Goal: Navigation & Orientation: Find specific page/section

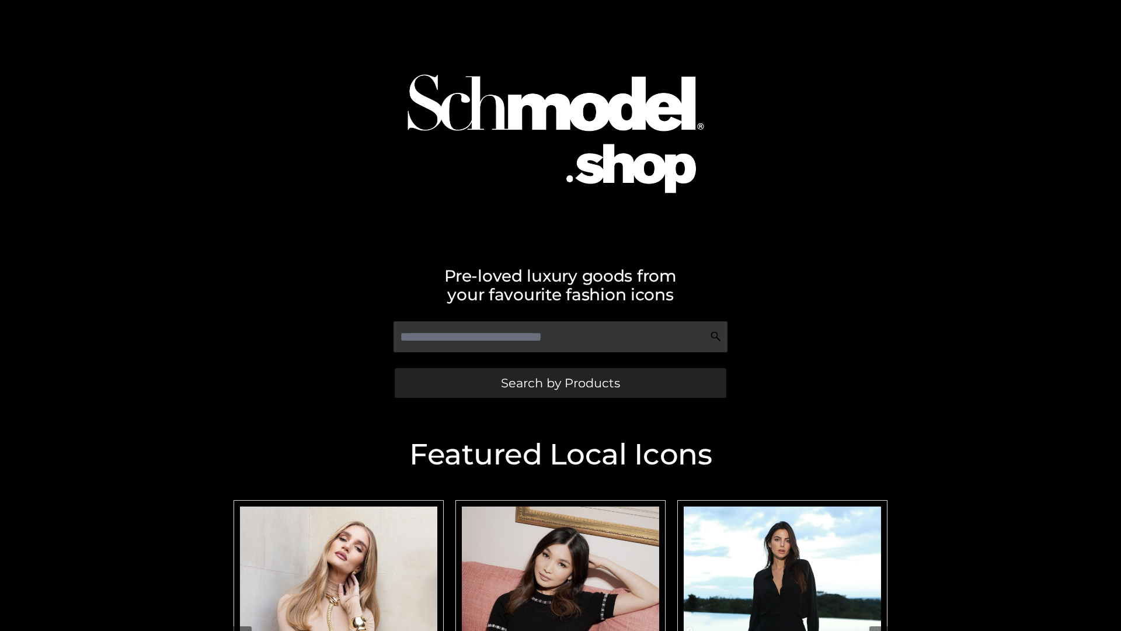
click at [560, 383] on span "Search by Products" at bounding box center [560, 383] width 119 height 12
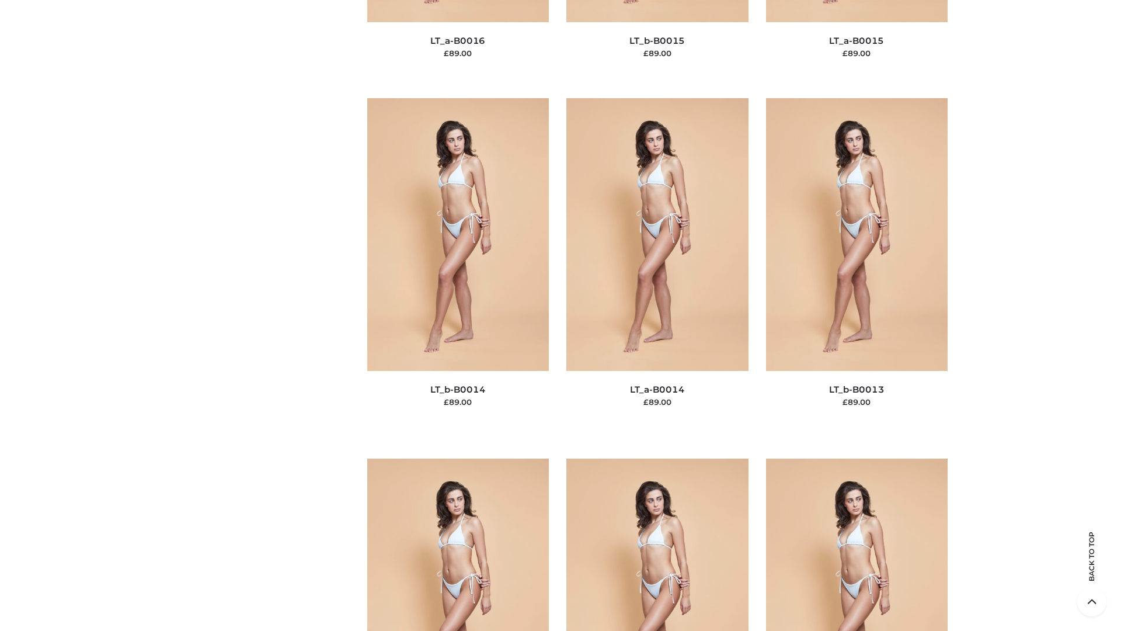
scroll to position [4154, 0]
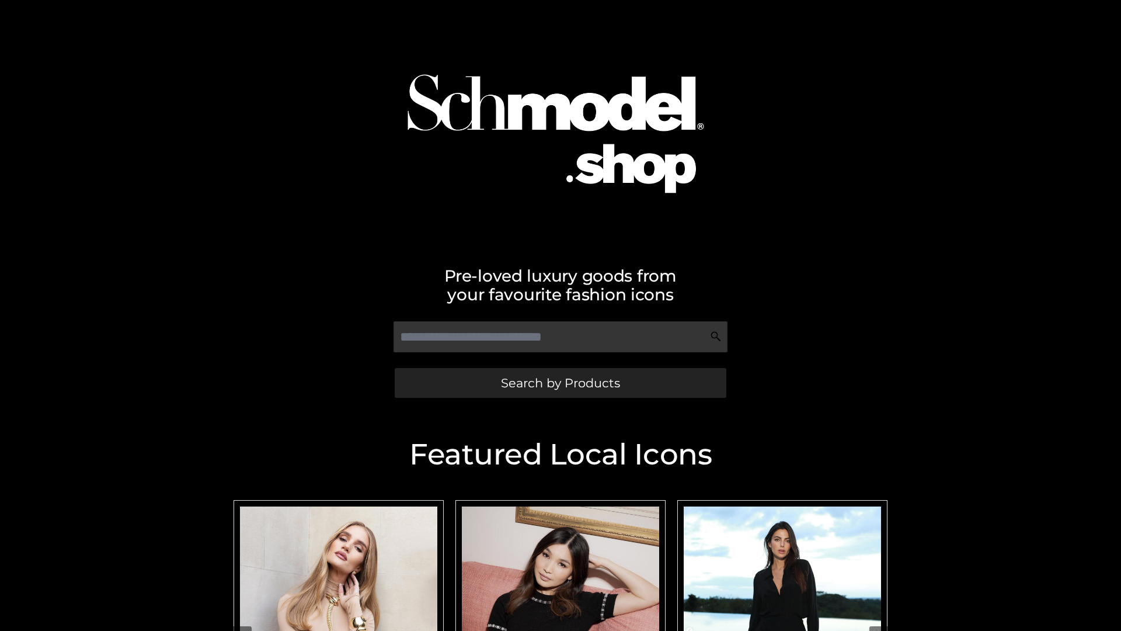
click at [560, 383] on span "Search by Products" at bounding box center [560, 383] width 119 height 12
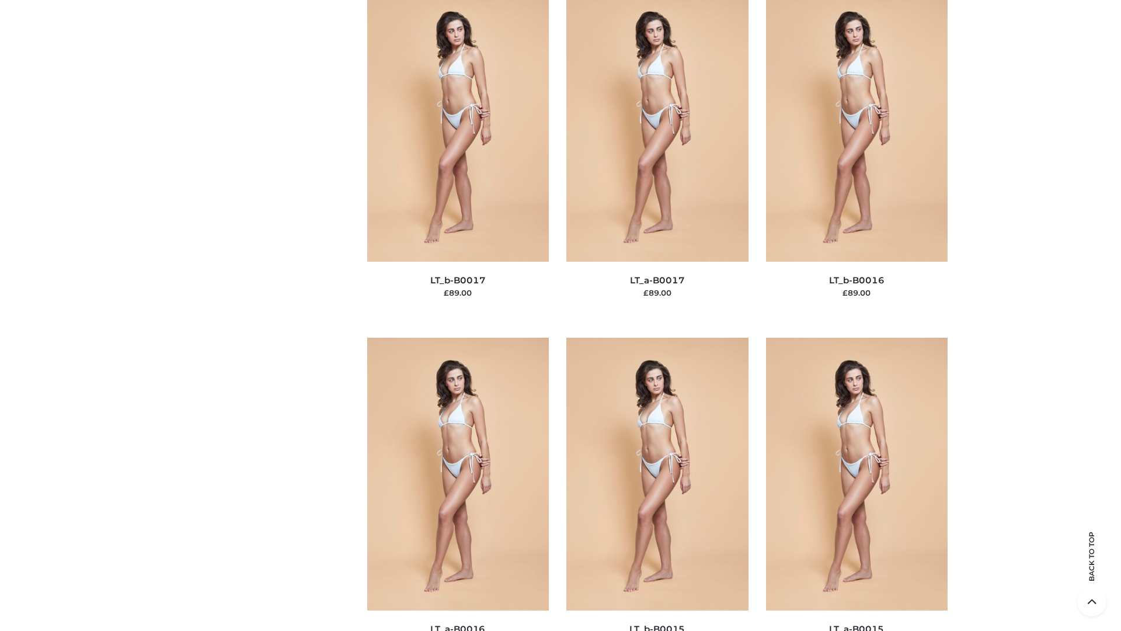
scroll to position [3839, 0]
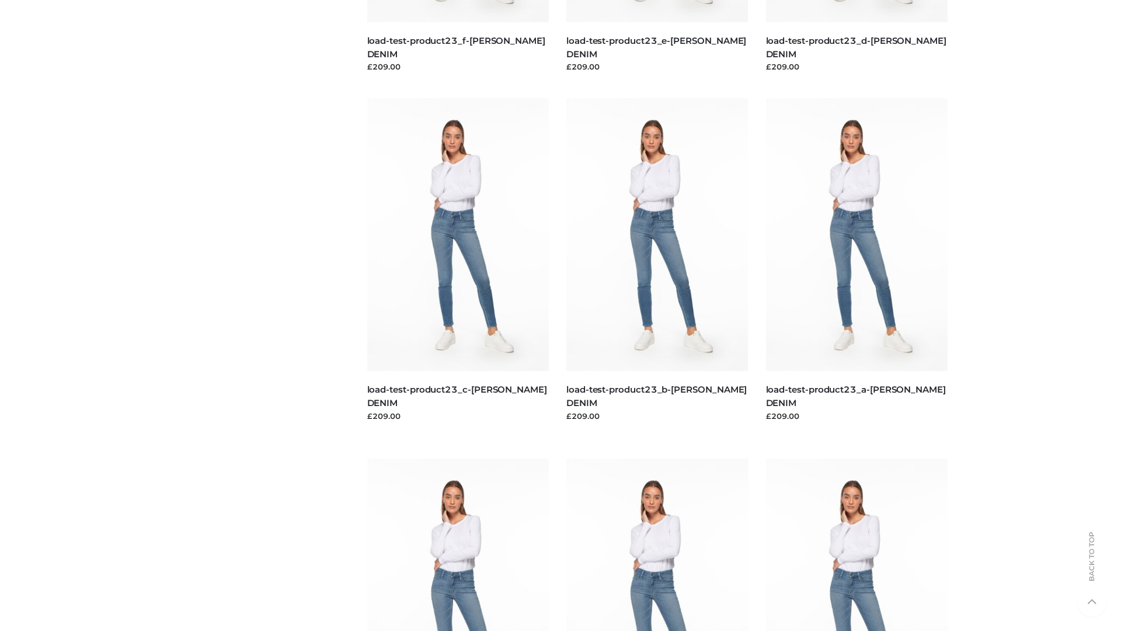
scroll to position [1025, 0]
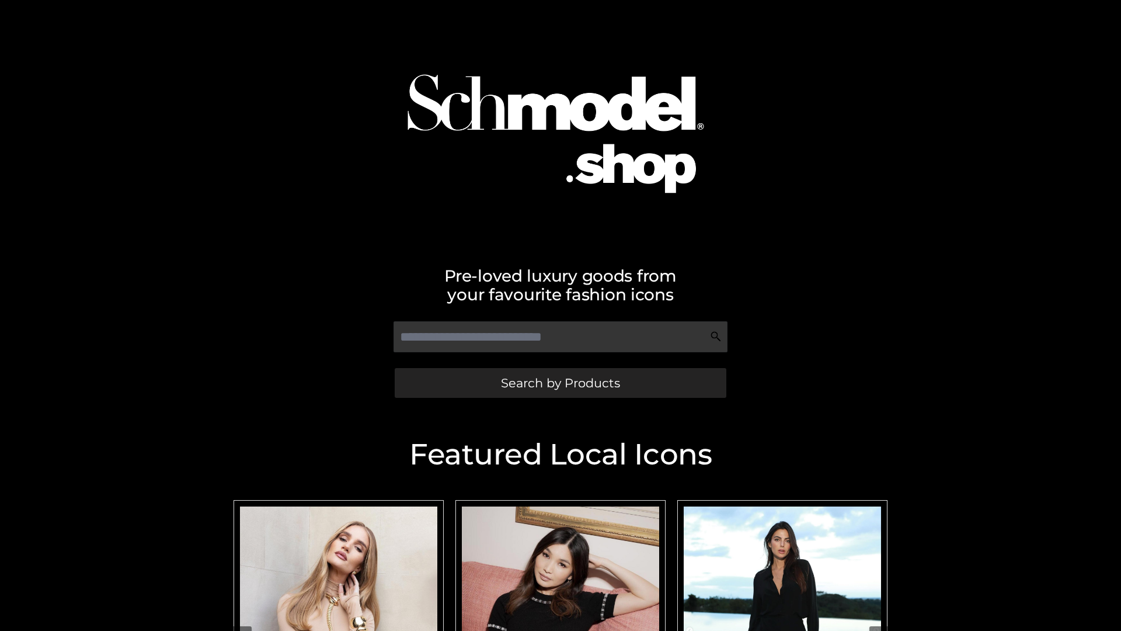
click at [560, 383] on span "Search by Products" at bounding box center [560, 383] width 119 height 12
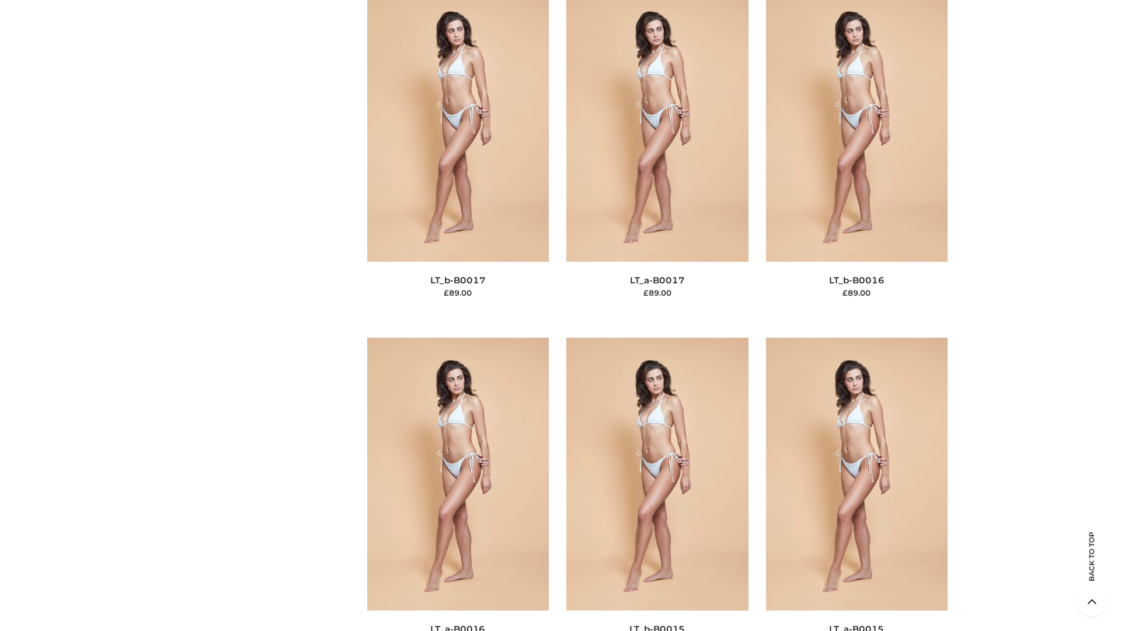
scroll to position [3839, 0]
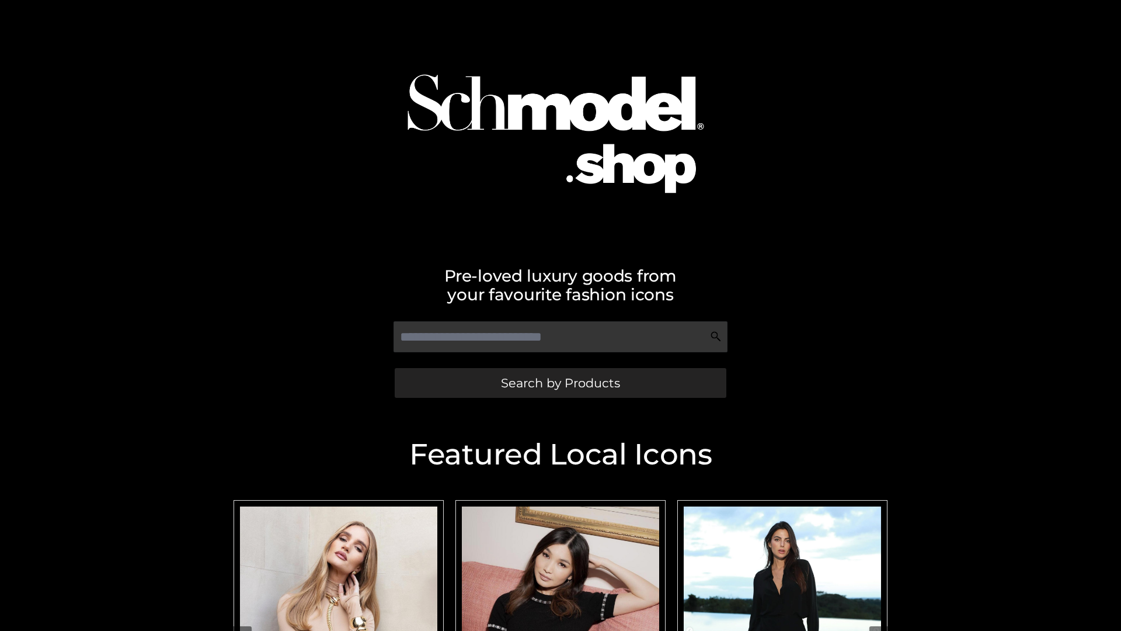
click at [560, 383] on span "Search by Products" at bounding box center [560, 383] width 119 height 12
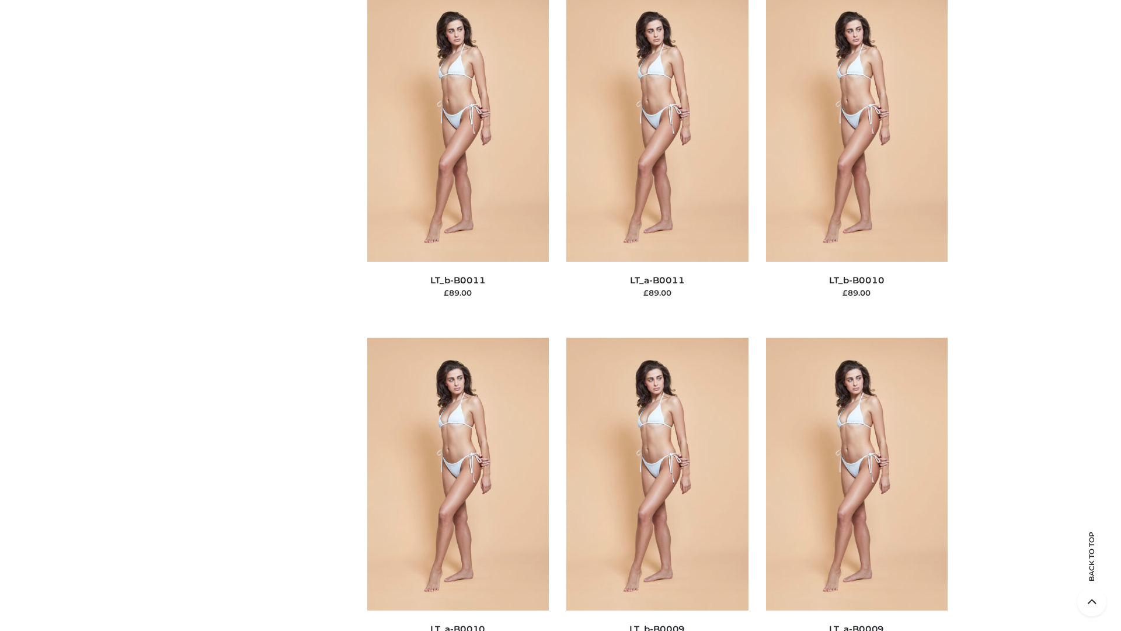
scroll to position [5246, 0]
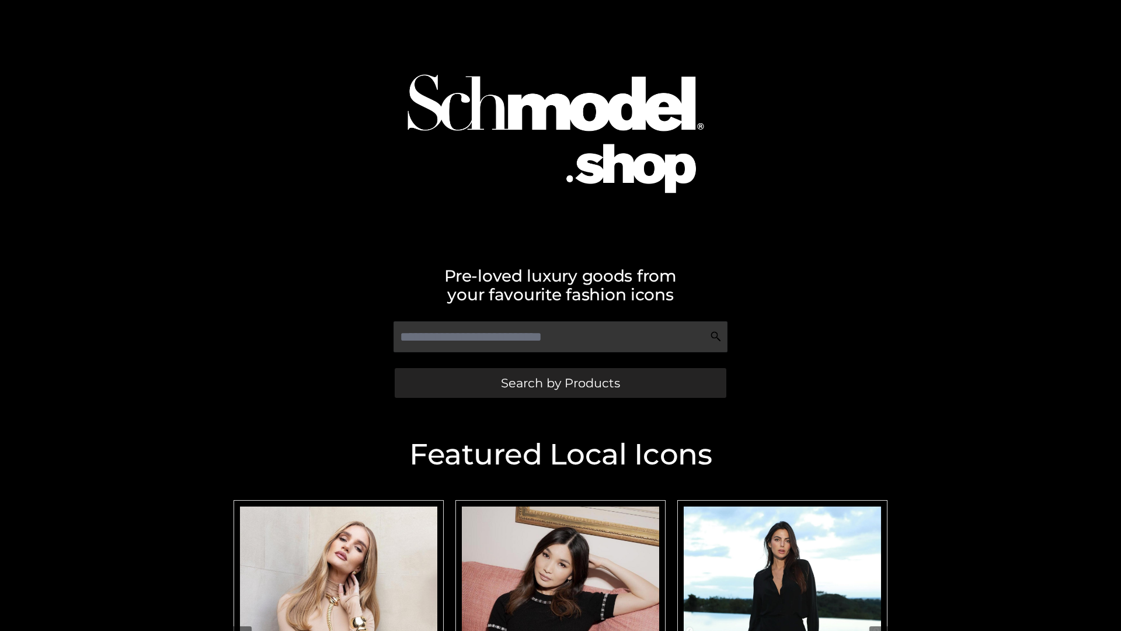
click at [560, 383] on span "Search by Products" at bounding box center [560, 383] width 119 height 12
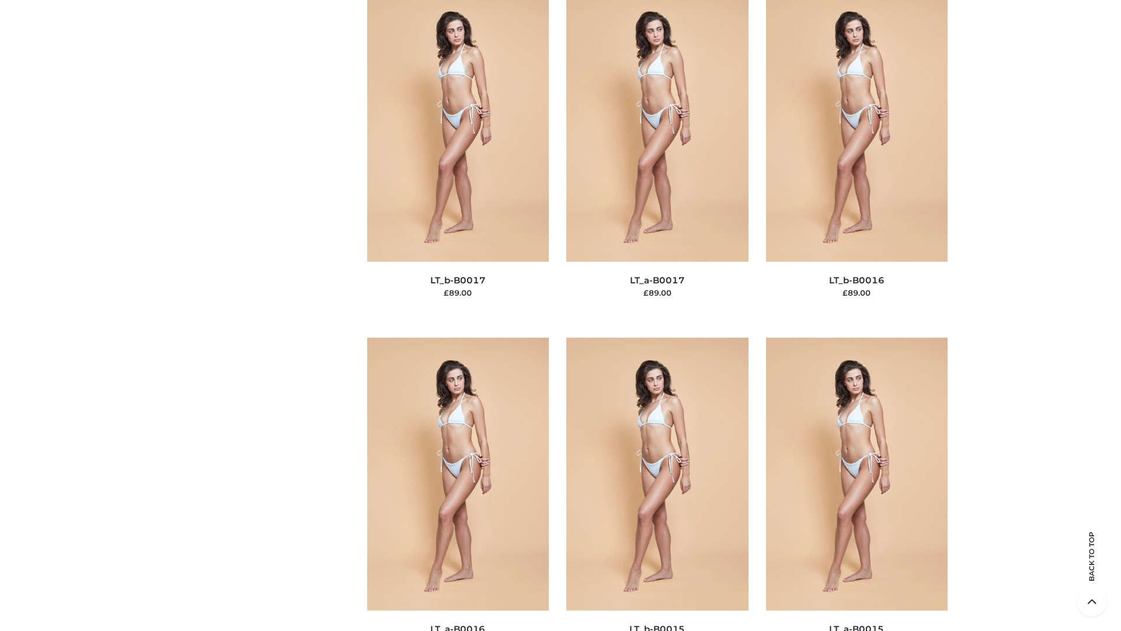
scroll to position [3839, 0]
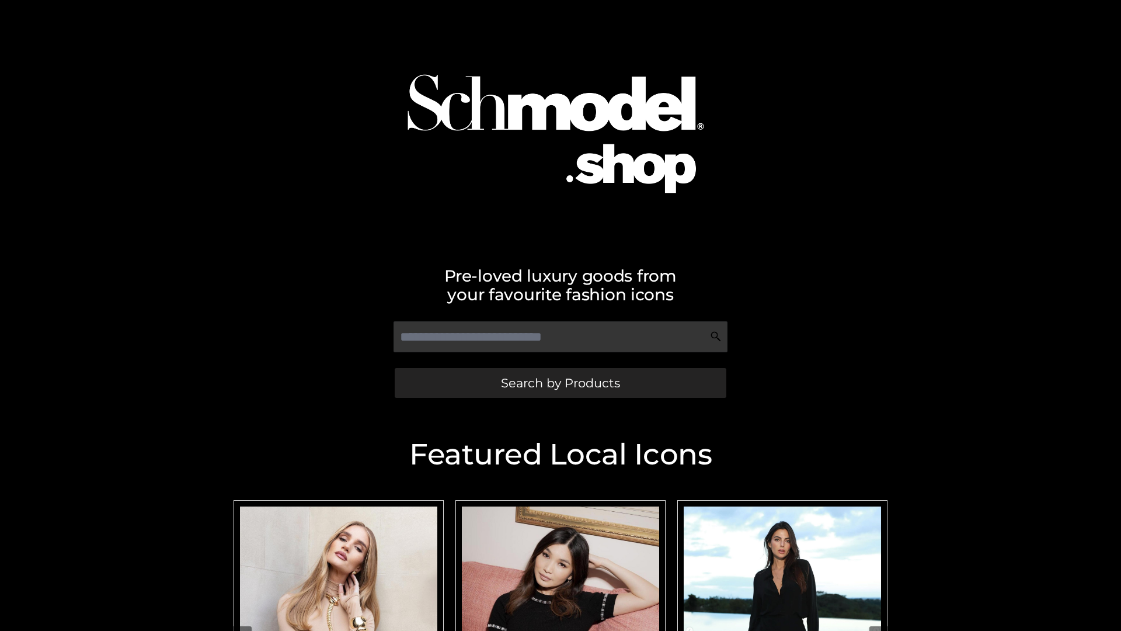
click at [560, 383] on span "Search by Products" at bounding box center [560, 383] width 119 height 12
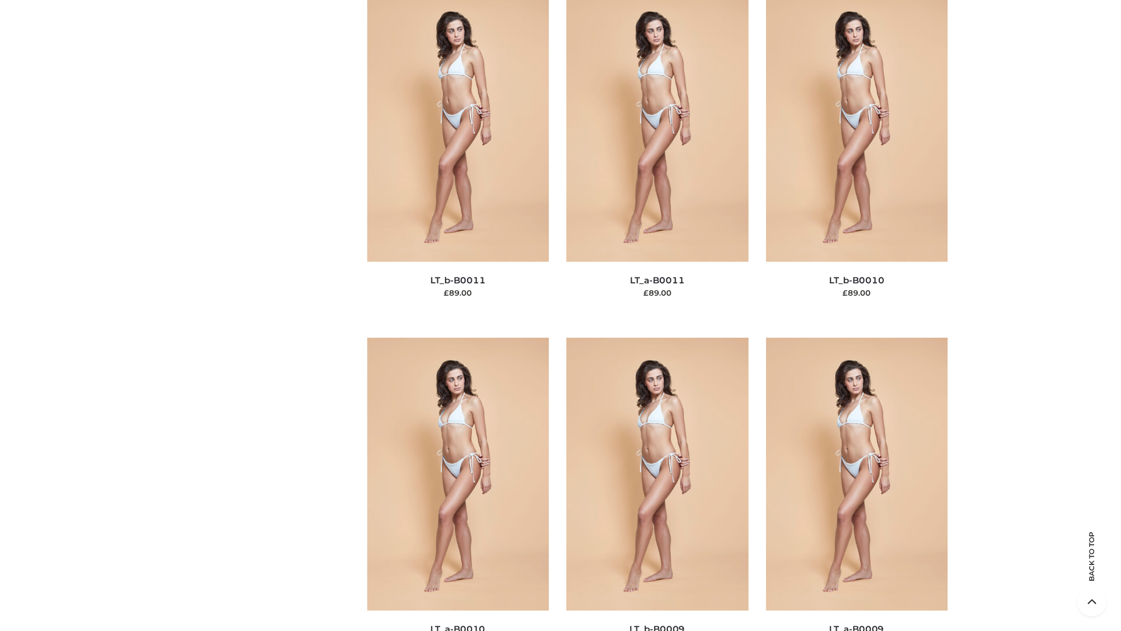
scroll to position [5246, 0]
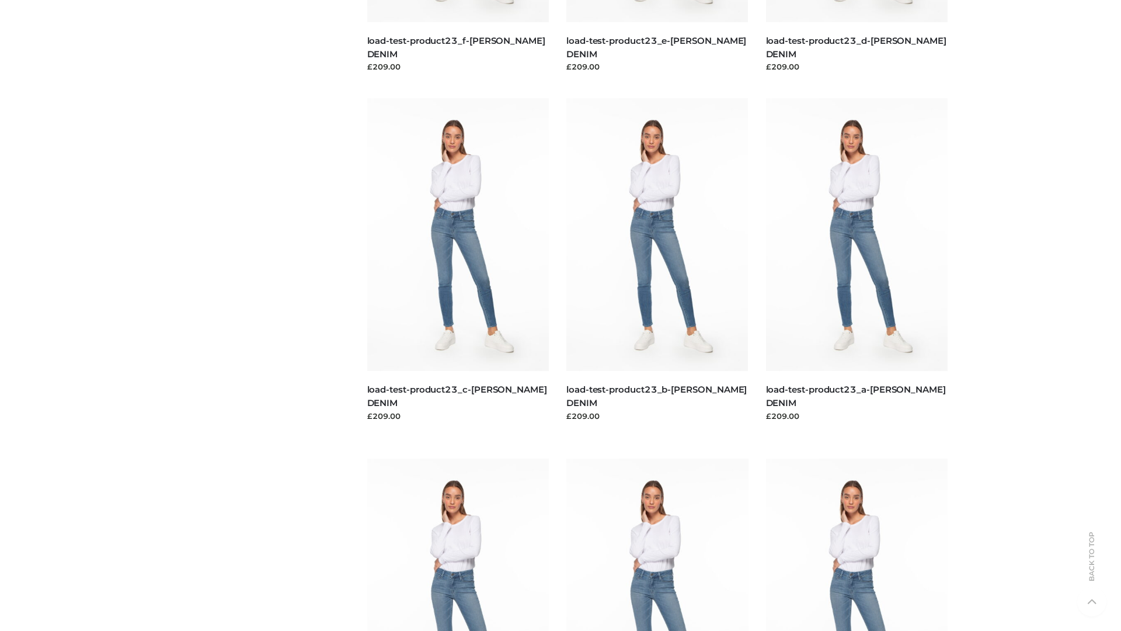
scroll to position [1025, 0]
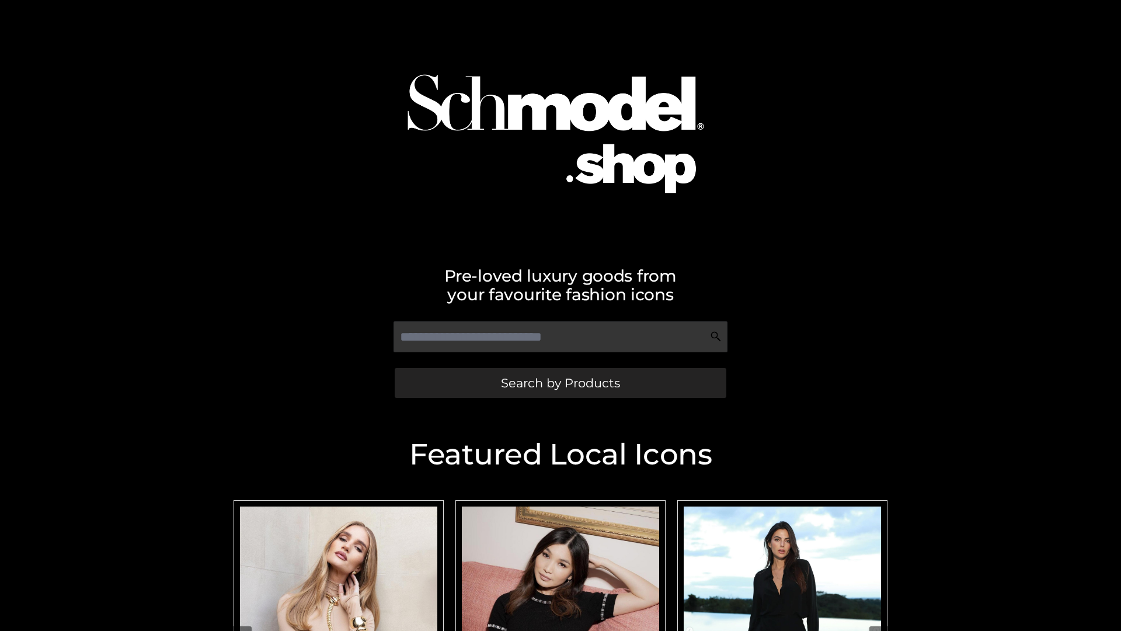
click at [560, 383] on span "Search by Products" at bounding box center [560, 383] width 119 height 12
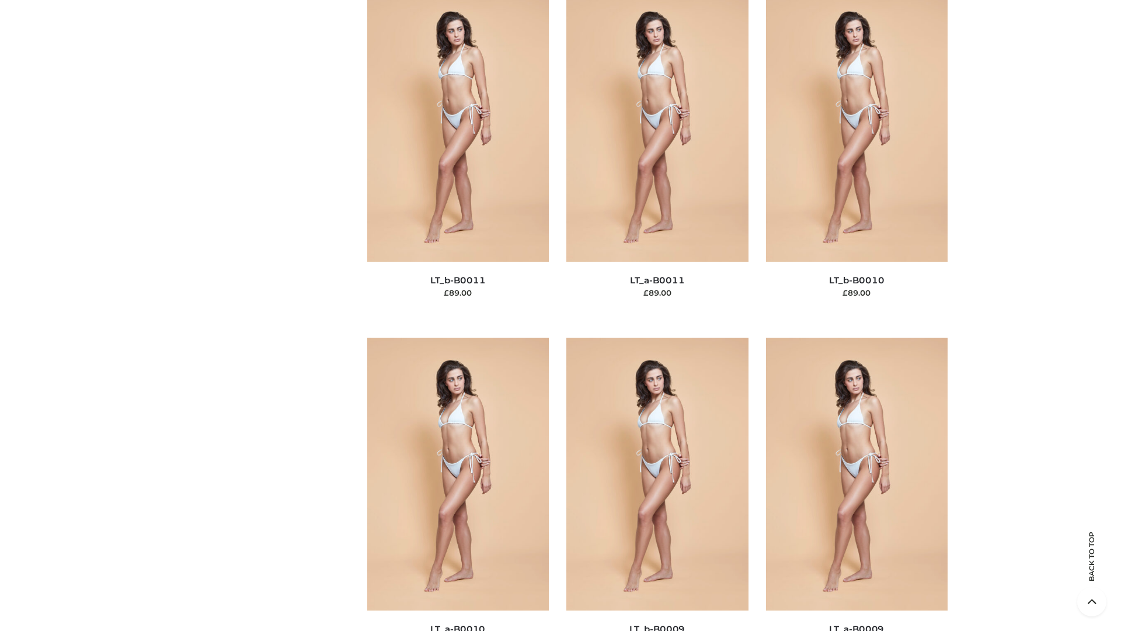
scroll to position [5246, 0]
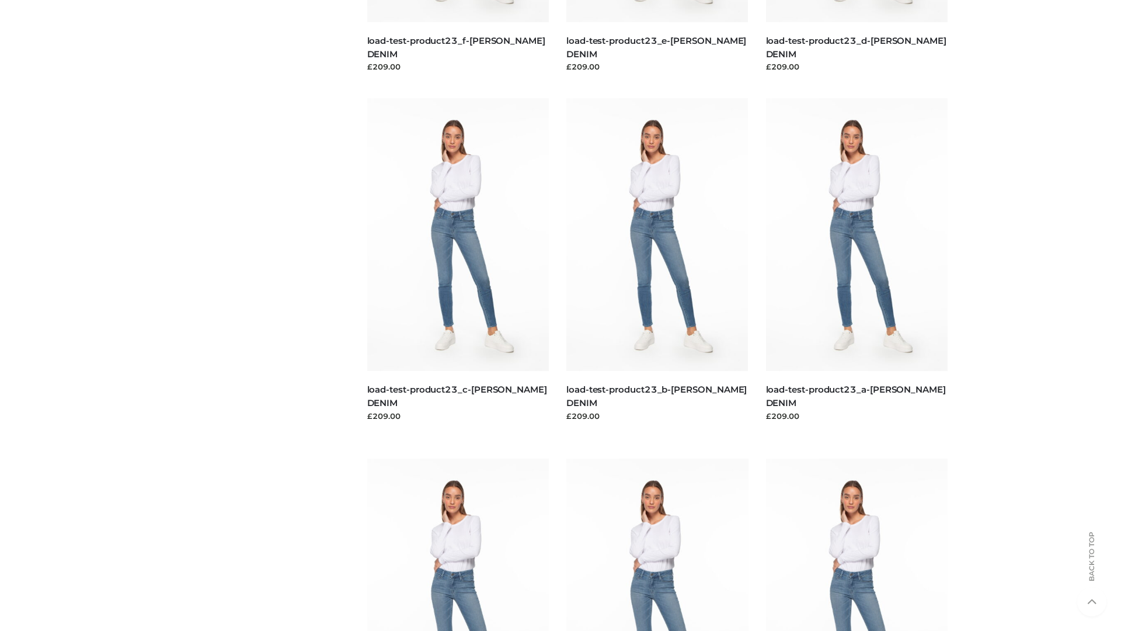
scroll to position [1025, 0]
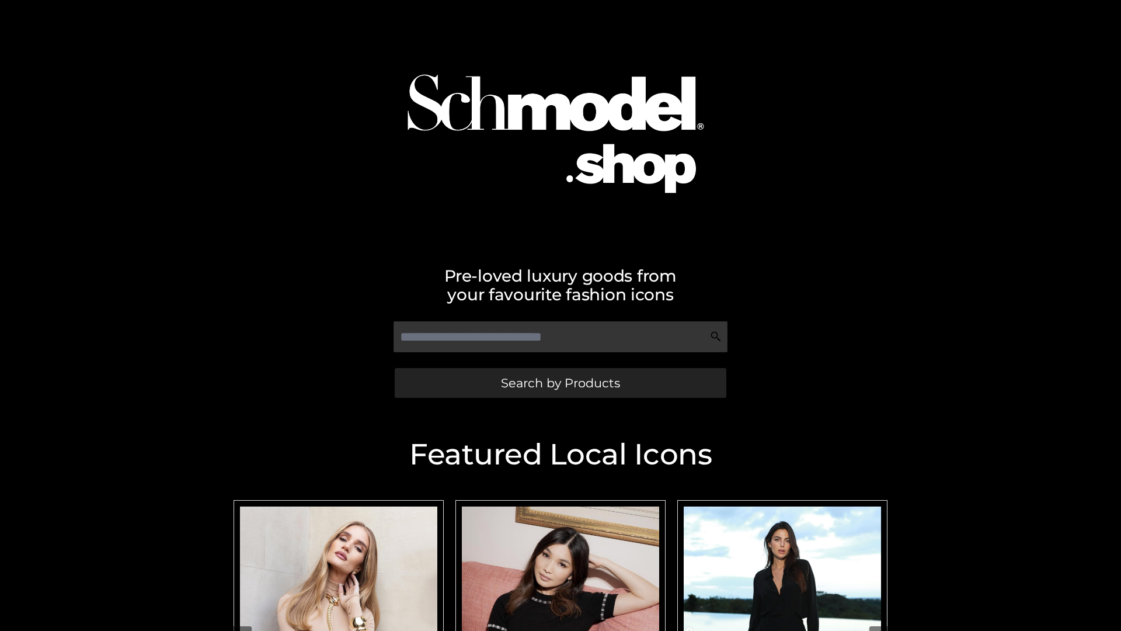
click at [560, 383] on span "Search by Products" at bounding box center [560, 383] width 119 height 12
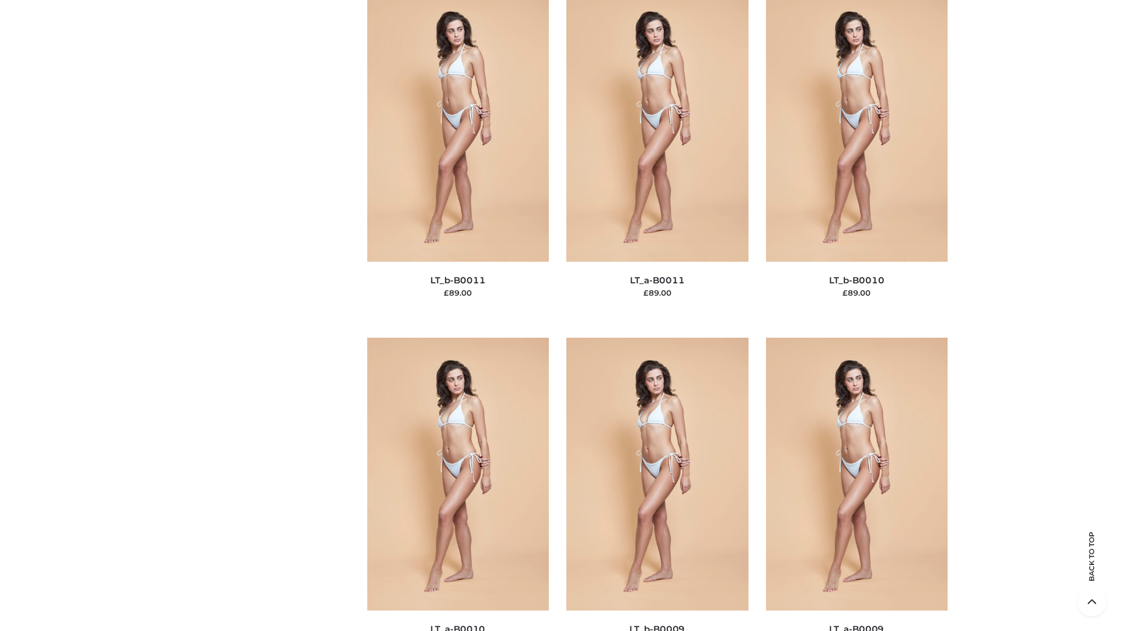
scroll to position [5246, 0]
